Goal: Task Accomplishment & Management: Manage account settings

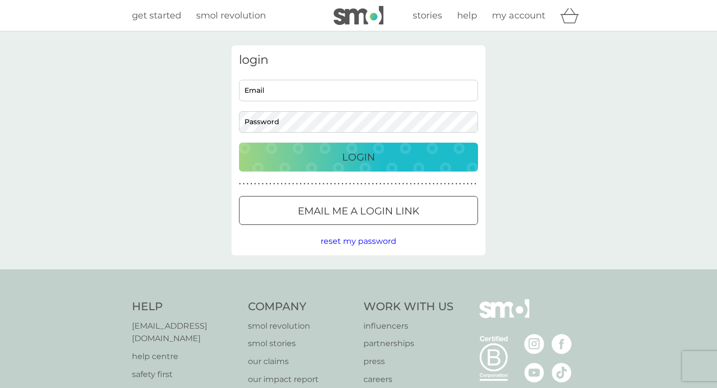
click at [345, 95] on input "Email" at bounding box center [358, 90] width 239 height 21
type input "[EMAIL_ADDRESS][DOMAIN_NAME]"
click at [364, 156] on p "Login" at bounding box center [358, 157] width 33 height 16
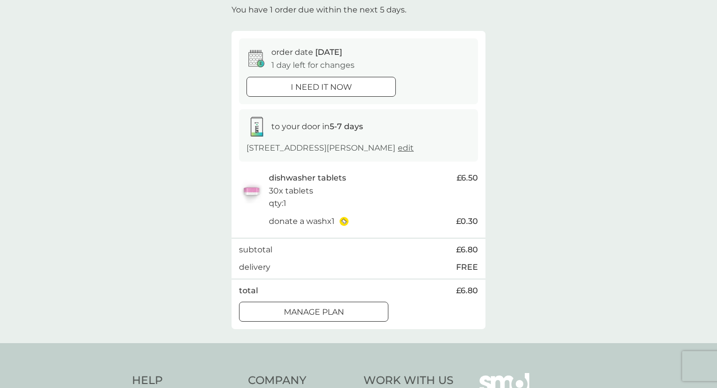
scroll to position [90, 0]
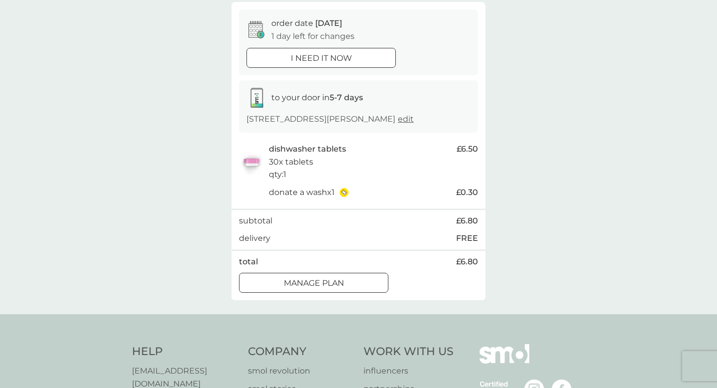
click at [357, 281] on div "Manage plan" at bounding box center [314, 282] width 148 height 13
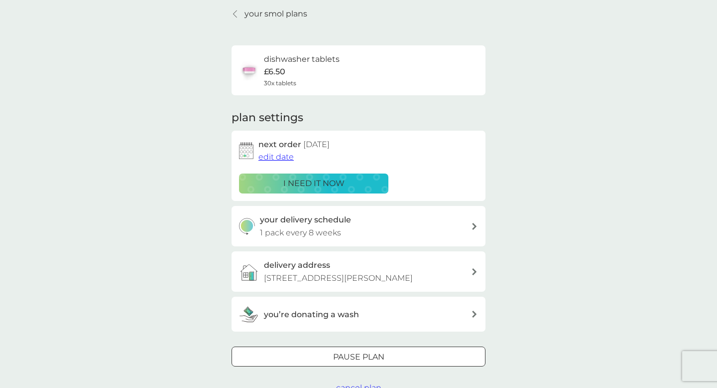
scroll to position [44, 0]
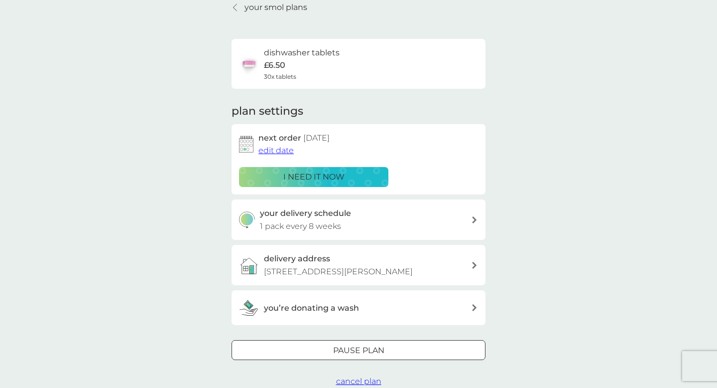
click at [445, 223] on div "your delivery schedule 1 pack every 8 weeks" at bounding box center [366, 219] width 212 height 25
select select "56"
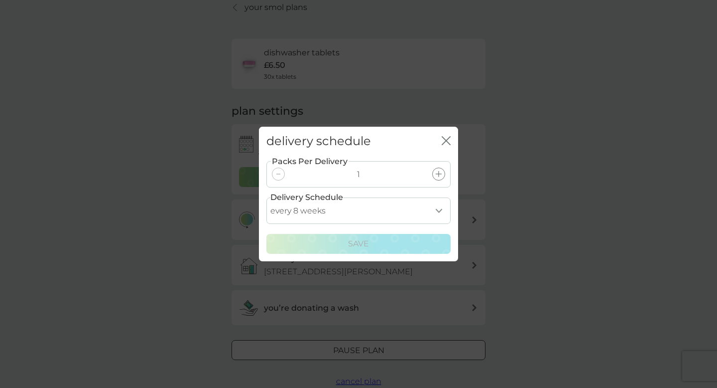
click at [443, 140] on icon "close" at bounding box center [446, 140] width 9 height 9
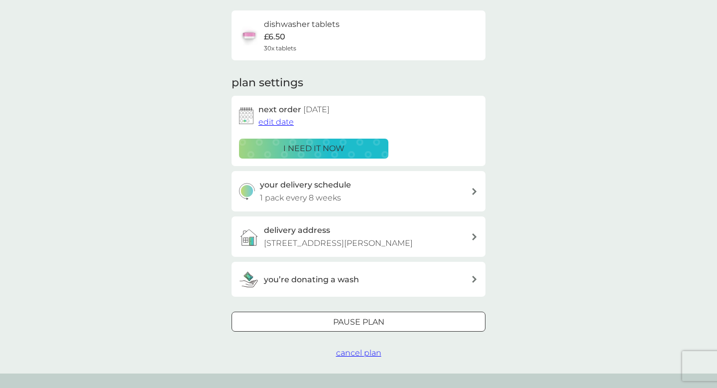
scroll to position [81, 0]
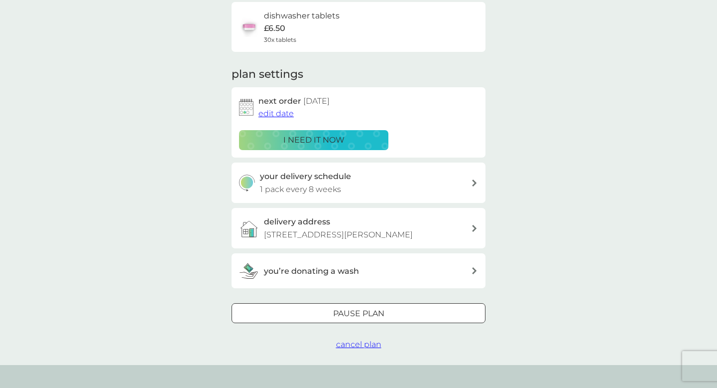
click at [381, 315] on p "Pause plan" at bounding box center [358, 313] width 51 height 13
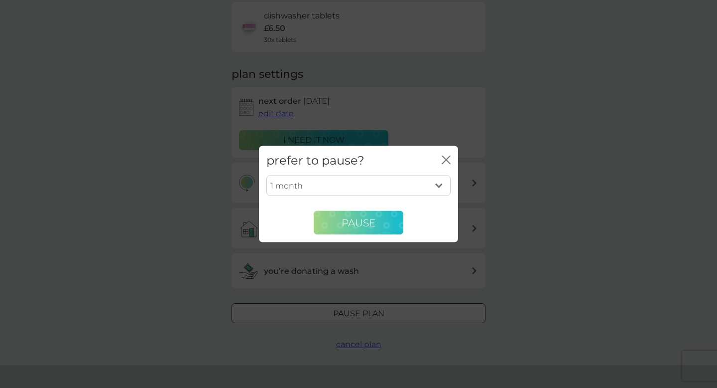
click at [370, 223] on span "Pause" at bounding box center [359, 222] width 34 height 12
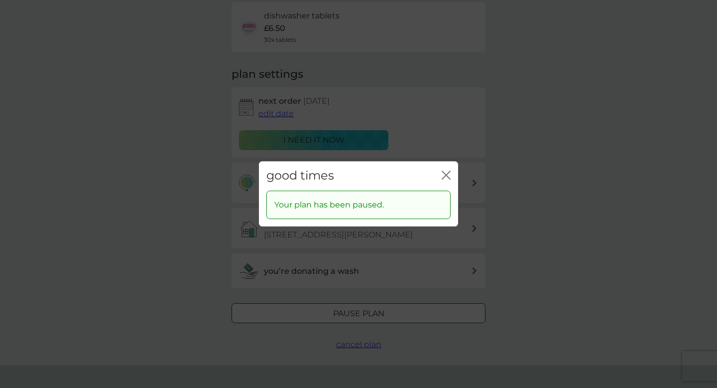
click at [444, 173] on icon "close" at bounding box center [444, 175] width 4 height 8
